Goal: Task Accomplishment & Management: Use online tool/utility

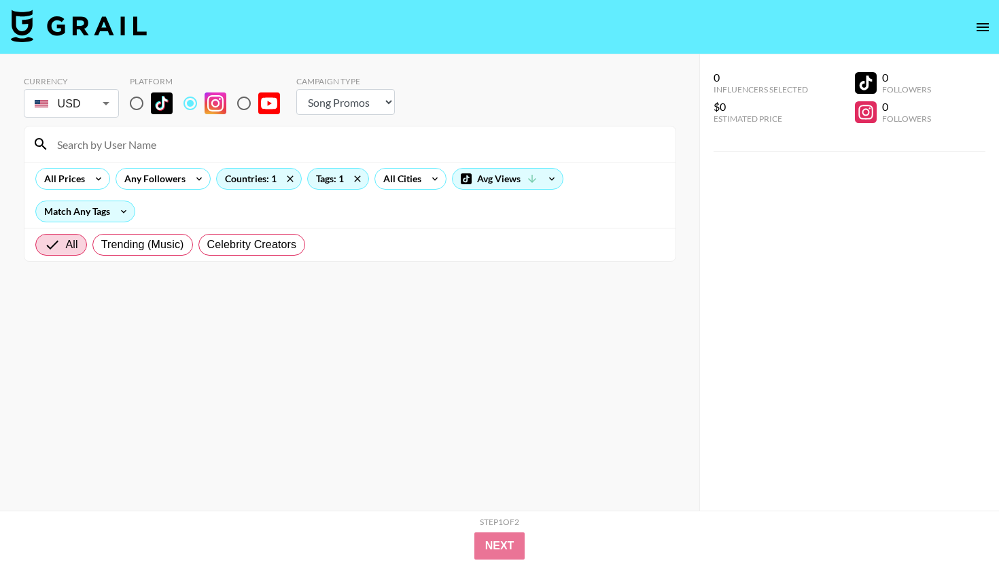
select select "Song"
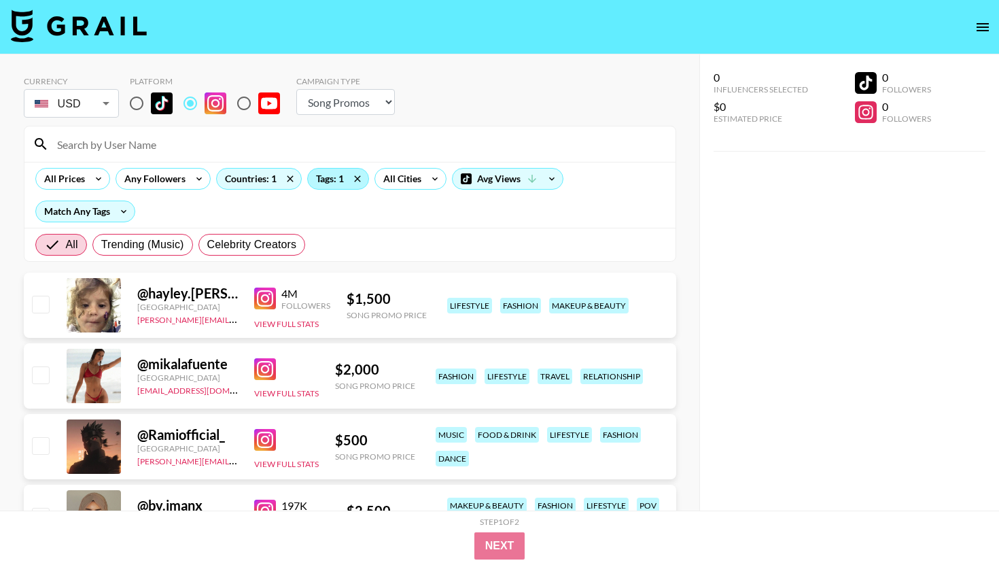
click at [314, 177] on div "Tags: 1" at bounding box center [338, 179] width 60 height 20
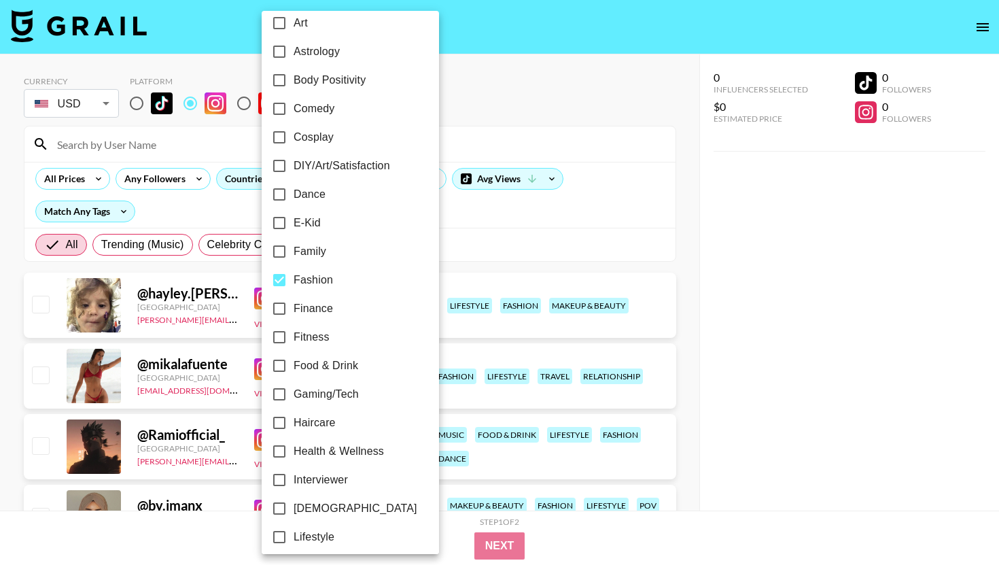
scroll to position [224, 0]
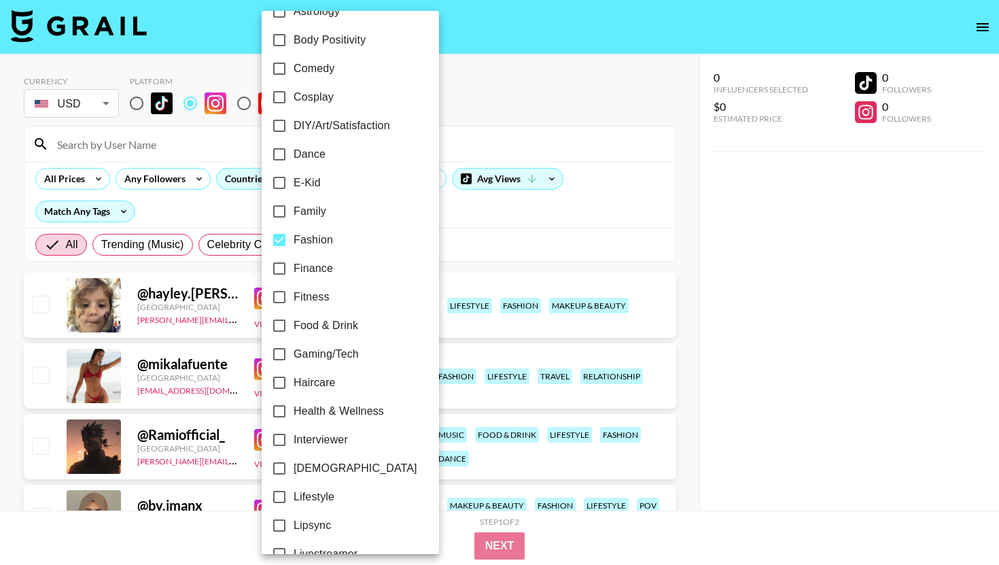
click at [283, 250] on input "Fashion" at bounding box center [279, 240] width 29 height 29
checkbox input "false"
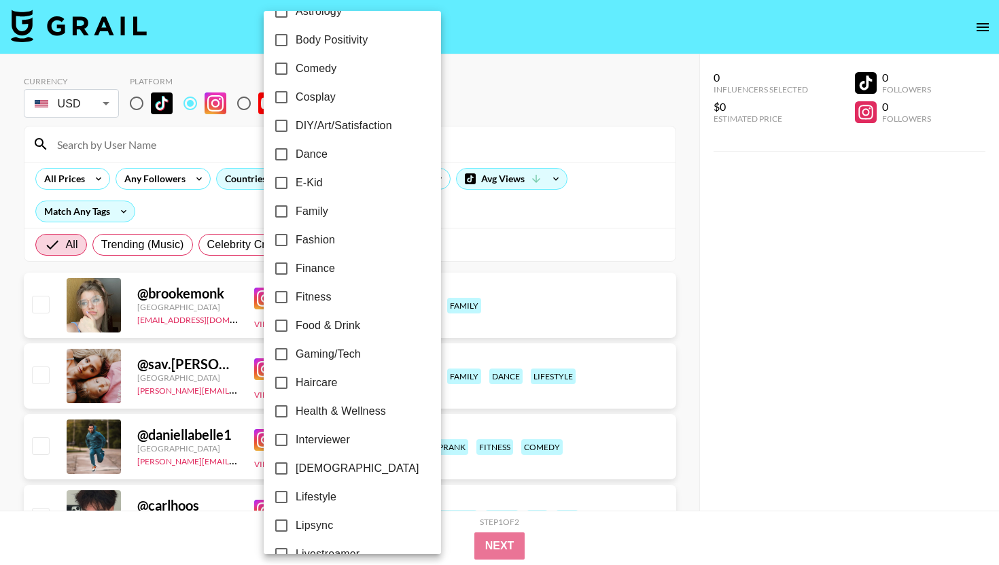
click at [283, 216] on input "Family" at bounding box center [281, 211] width 29 height 29
checkbox input "true"
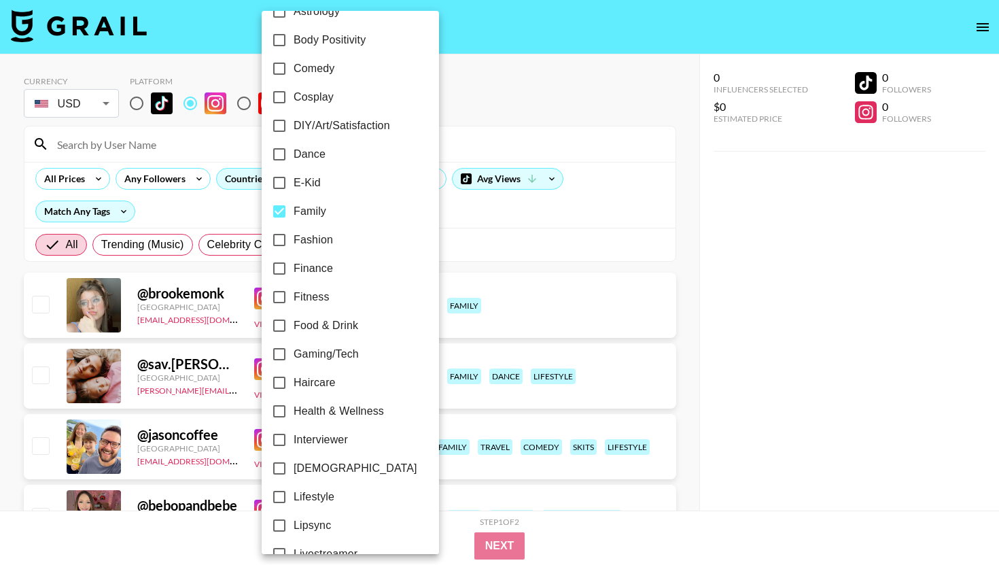
click at [498, 133] on div at bounding box center [499, 282] width 999 height 565
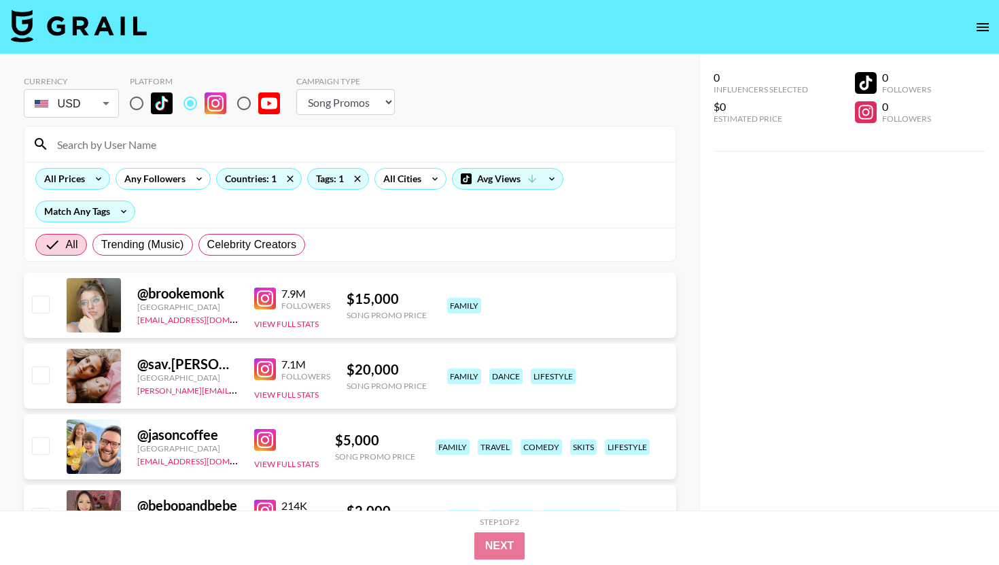
click at [88, 178] on icon at bounding box center [99, 179] width 22 height 20
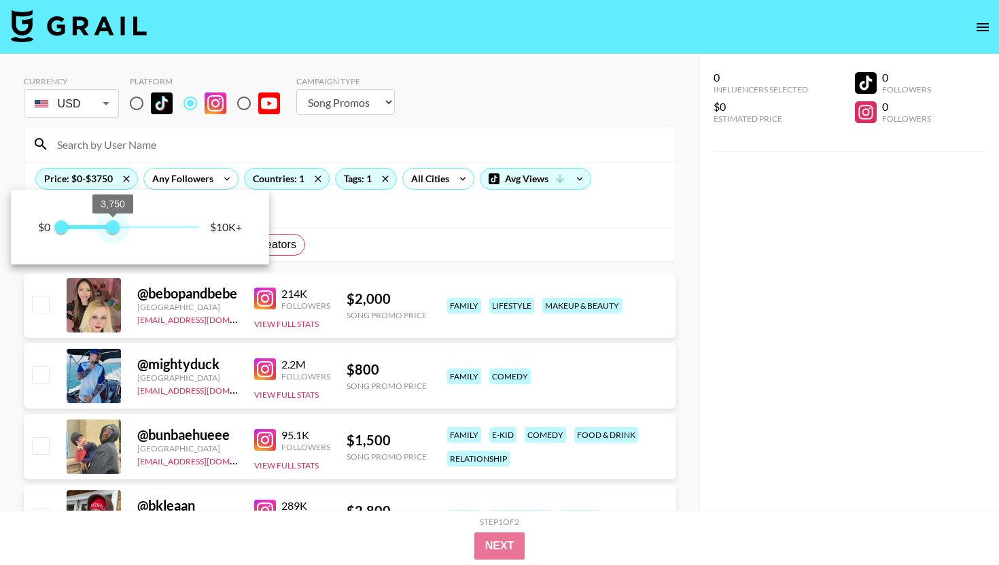
type input "3250"
drag, startPoint x: 193, startPoint y: 226, endPoint x: 105, endPoint y: 225, distance: 88.4
click at [105, 225] on span "3,250" at bounding box center [106, 227] width 14 height 14
click at [349, 236] on div at bounding box center [499, 282] width 999 height 565
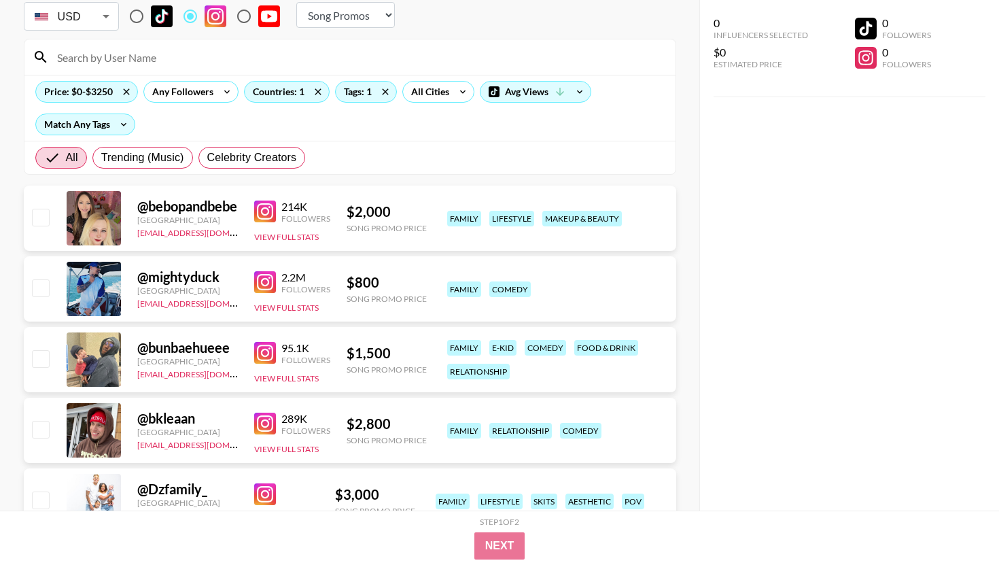
scroll to position [0, 0]
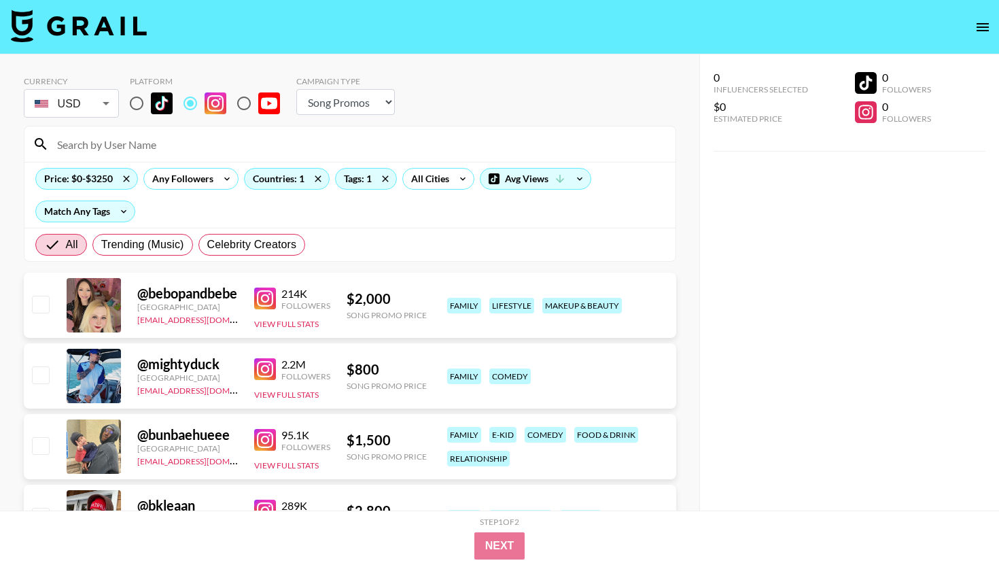
click at [332, 99] on select "Choose Type... Song Promos Brand Promos" at bounding box center [345, 102] width 99 height 26
select select "Brand"
click at [296, 89] on select "Choose Type... Song Promos Brand Promos" at bounding box center [345, 102] width 99 height 26
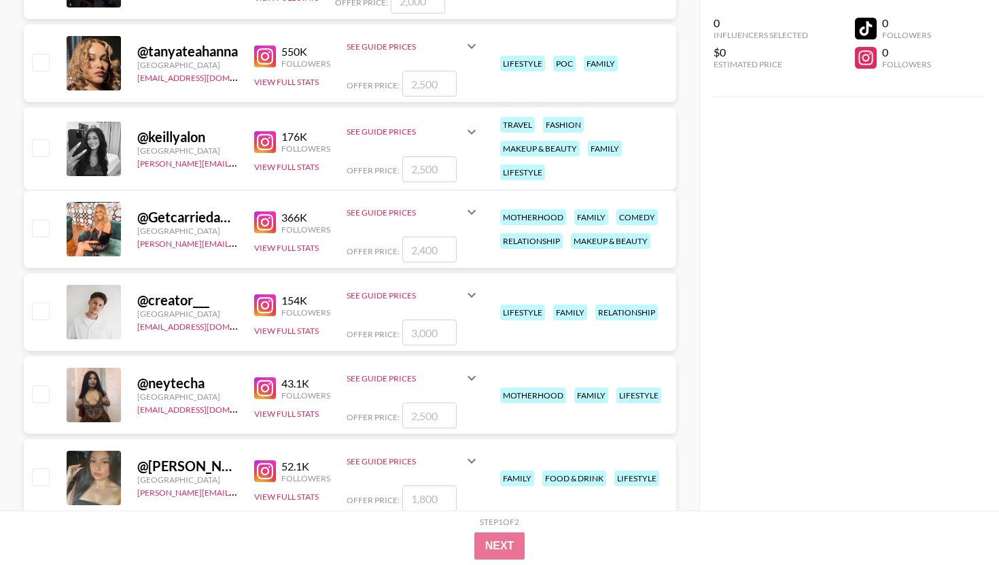
scroll to position [332, 0]
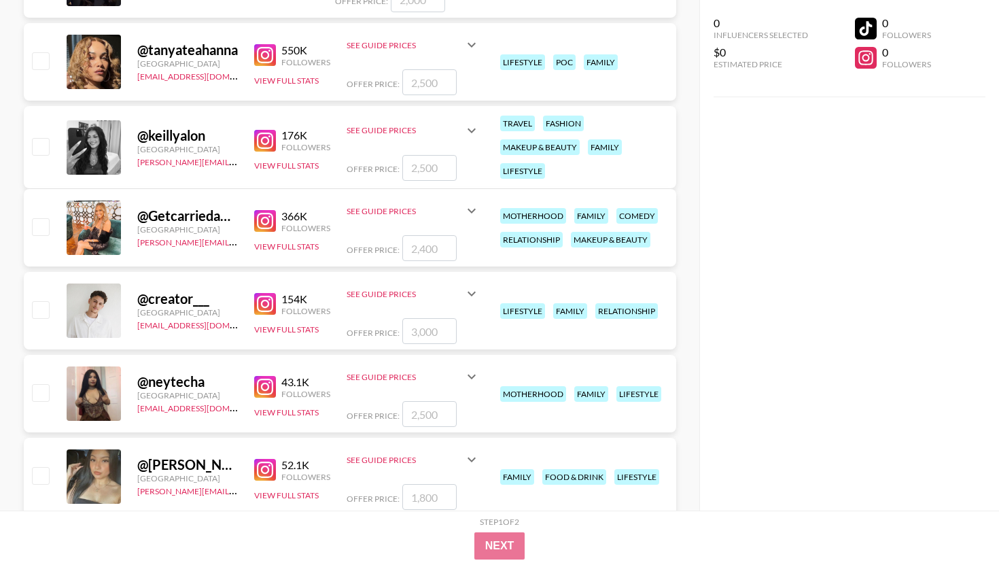
click at [258, 228] on img at bounding box center [265, 221] width 22 height 22
